Goal: Information Seeking & Learning: Check status

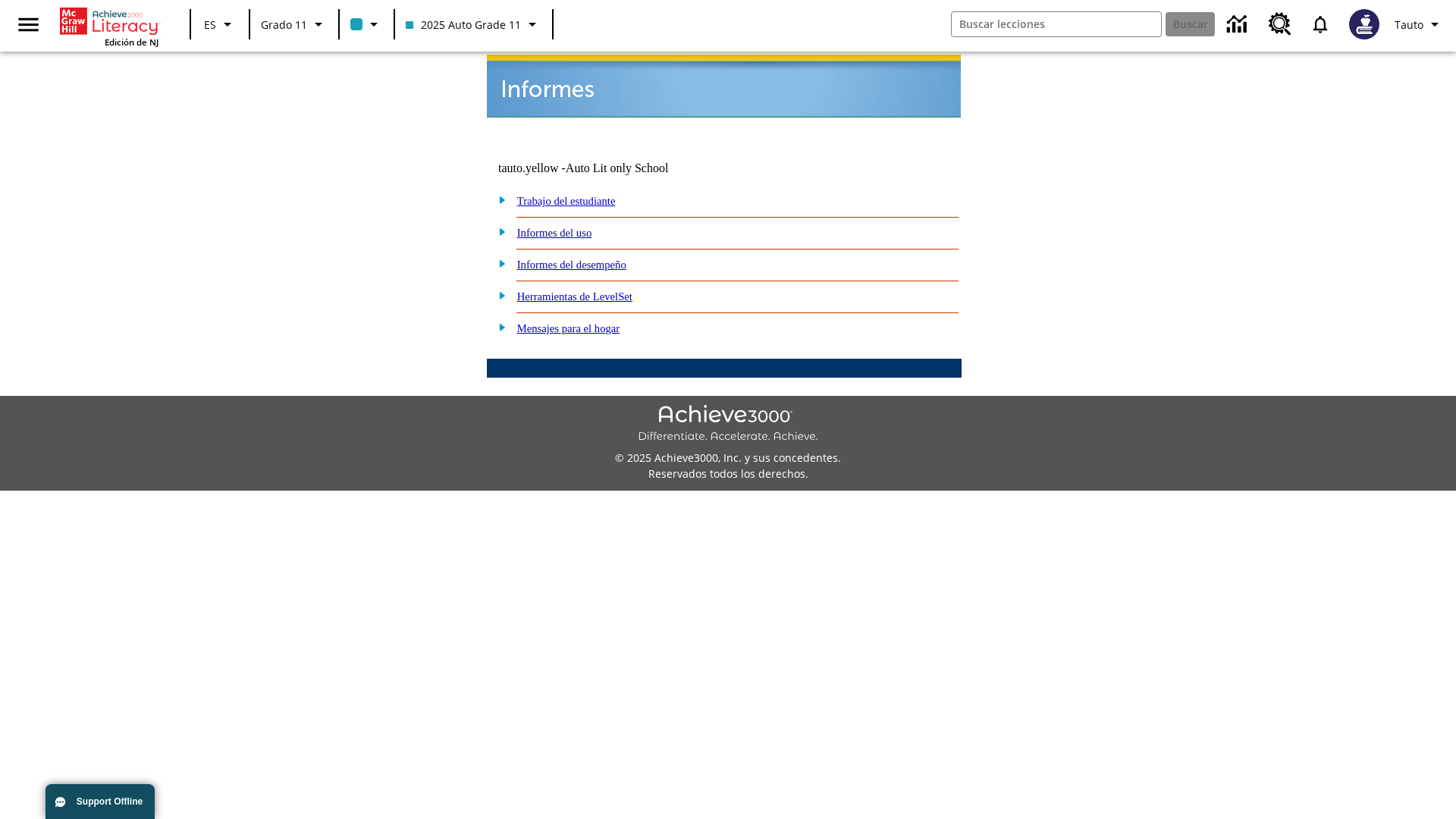
click at [567, 227] on link "Informes del uso" at bounding box center [554, 233] width 75 height 12
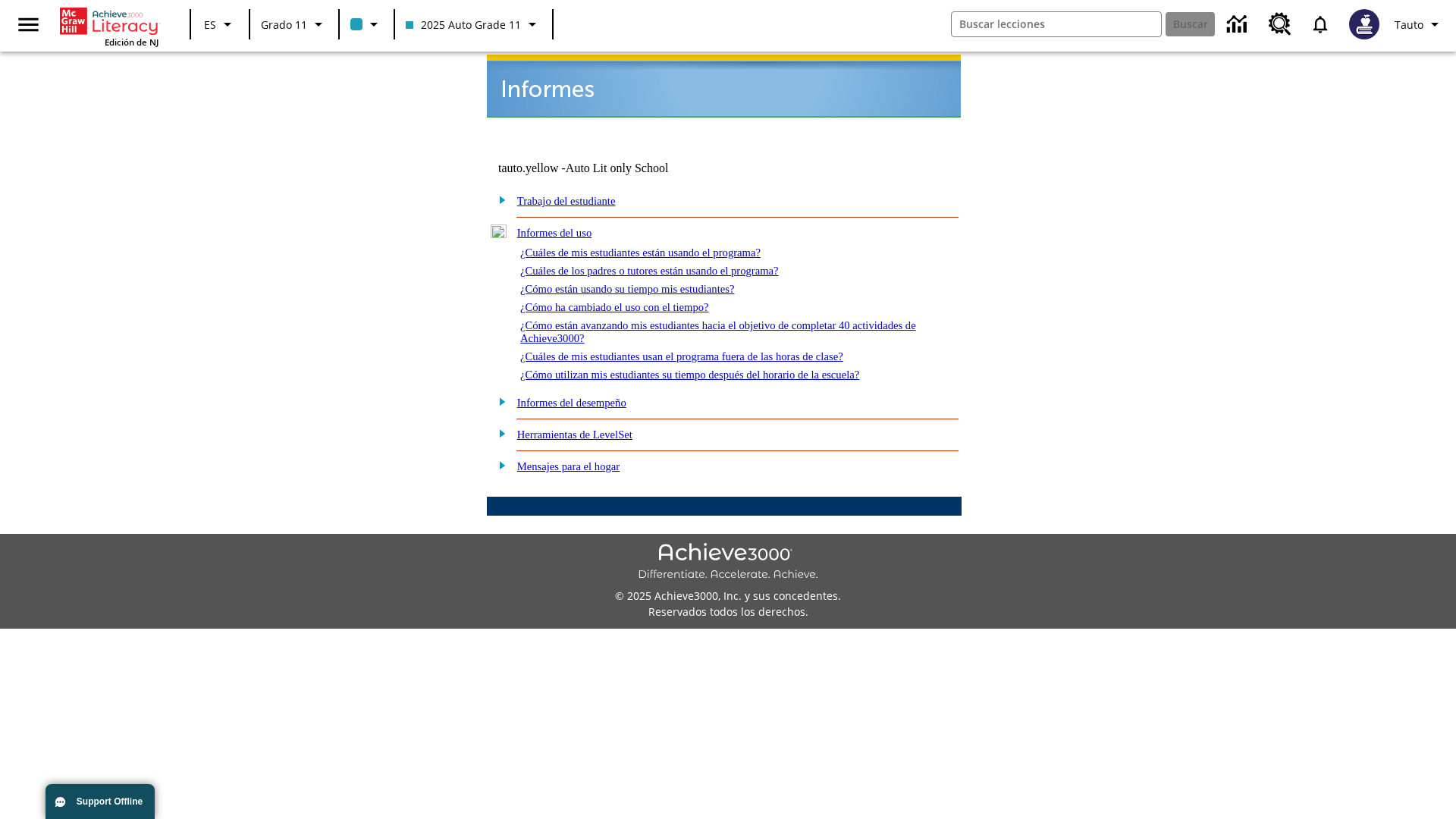
click at [662, 246] on link "¿Cuáles de mis estudiantes están usando el programa?" at bounding box center [641, 252] width 240 height 12
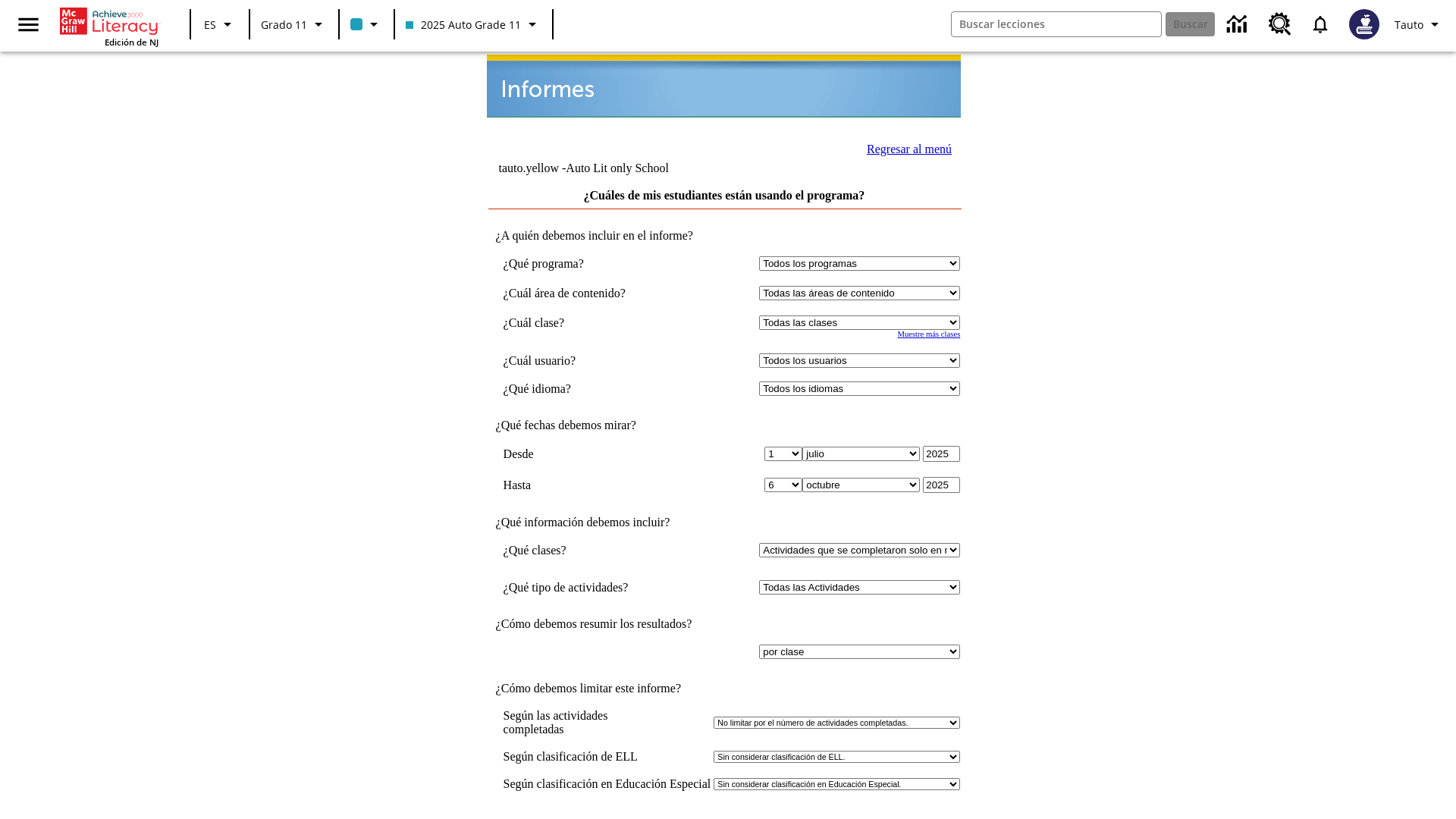
click at [725, 819] on input "Ver Informe" at bounding box center [724, 835] width 70 height 17
click at [905, 147] on link "Regresar al menú" at bounding box center [910, 150] width 85 height 13
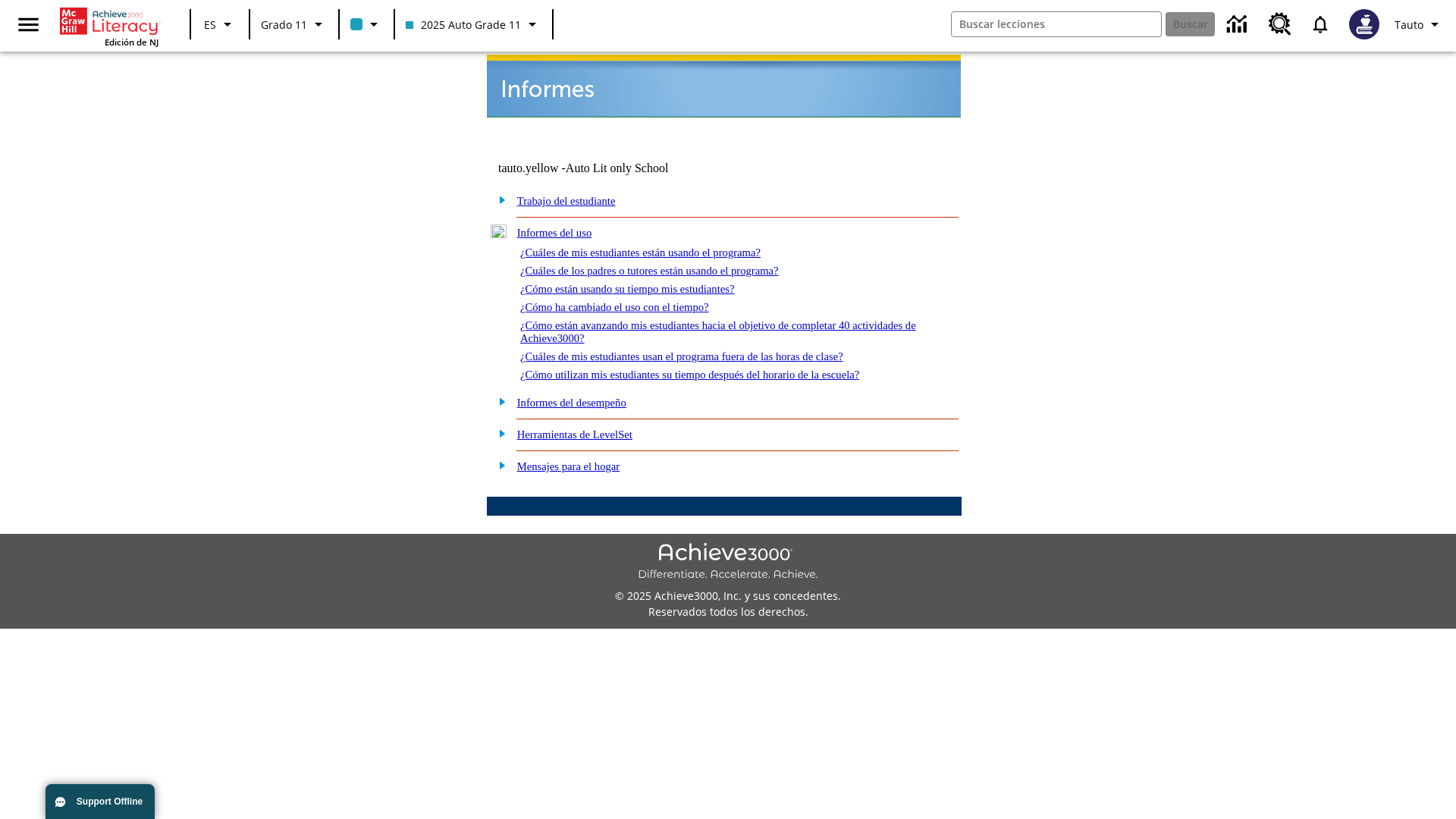
click at [646, 283] on link "¿Cómo están usando su tiempo mis estudiantes?" at bounding box center [628, 289] width 215 height 12
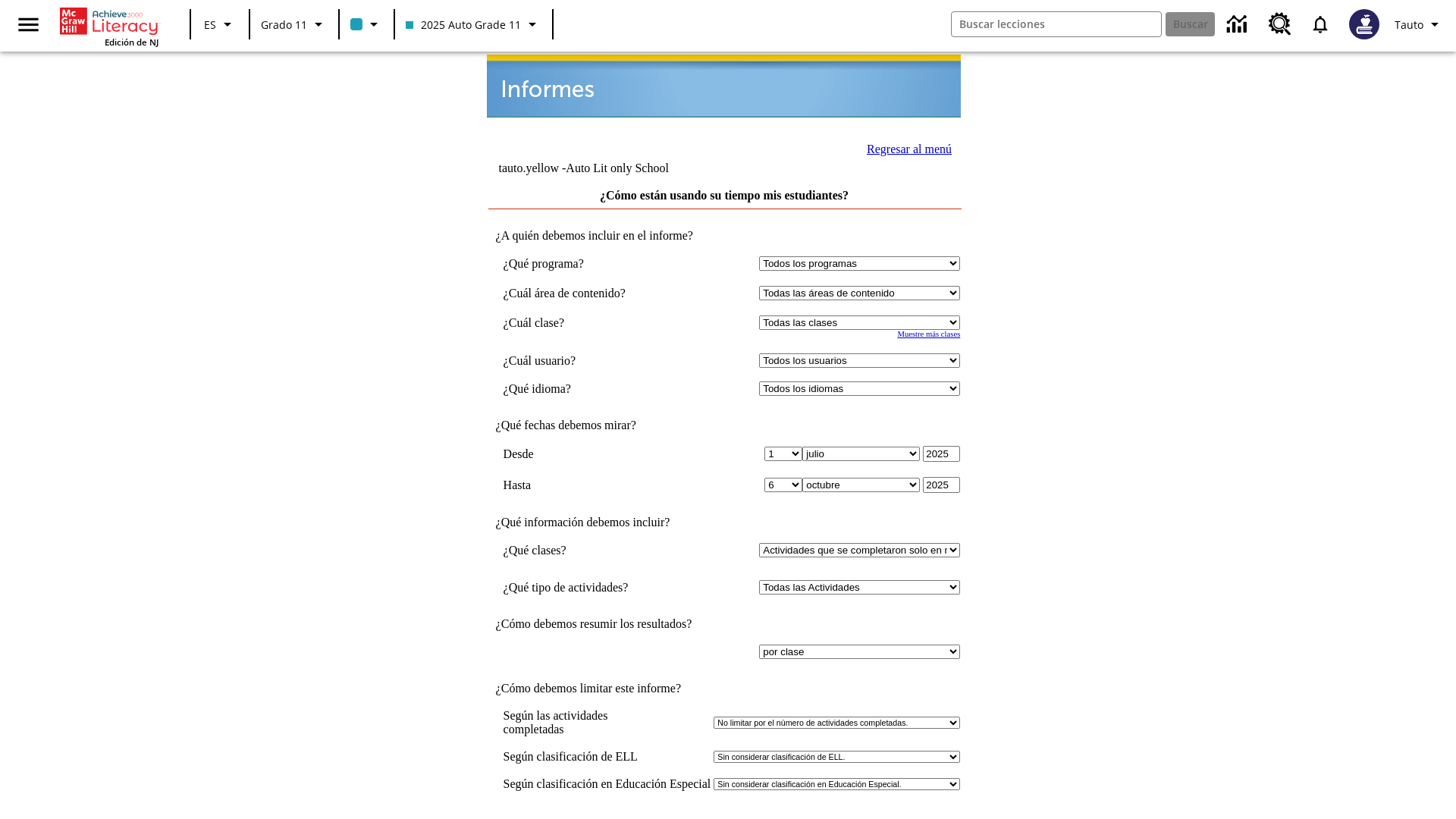
click at [725, 819] on input "Ver Informe" at bounding box center [724, 835] width 70 height 17
click at [905, 147] on link "Regresar al menú" at bounding box center [910, 150] width 85 height 13
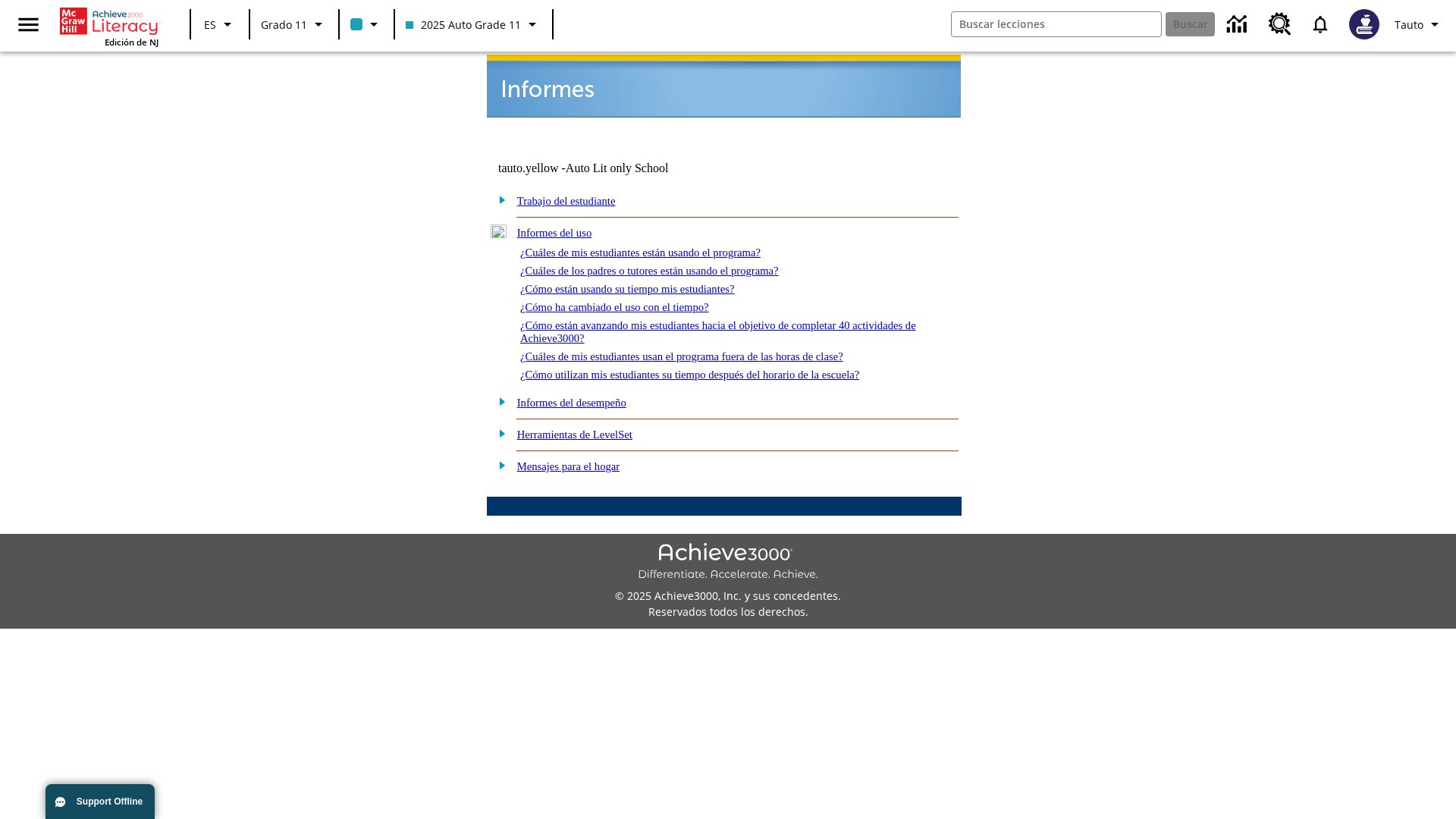
click at [716, 368] on link "¿Cómo utilizan mis estudiantes su tiempo después del horario de la escuela?" at bounding box center [690, 374] width 339 height 12
